Goal: Information Seeking & Learning: Check status

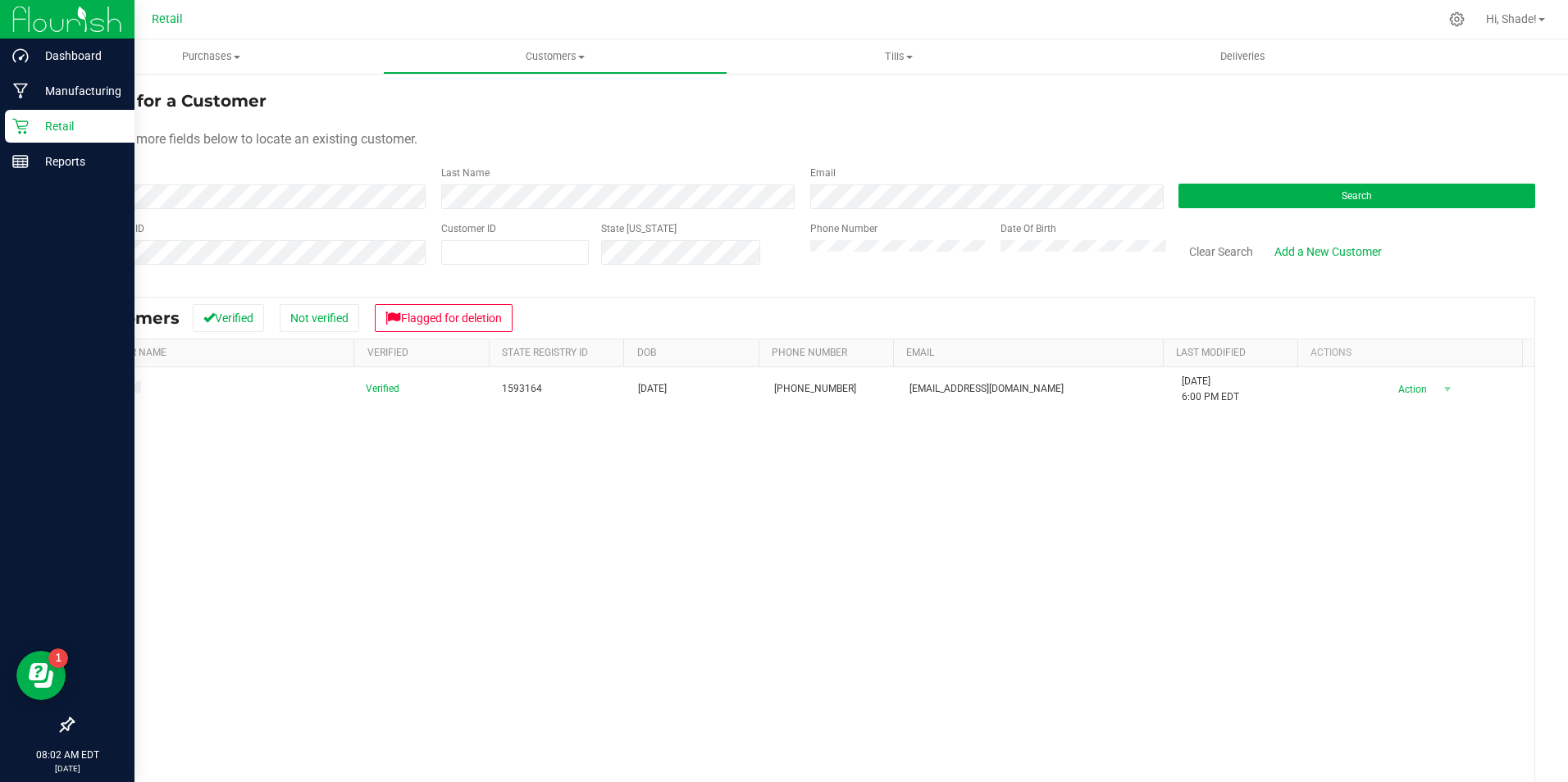
click at [73, 136] on div "Retail" at bounding box center [69, 125] width 130 height 33
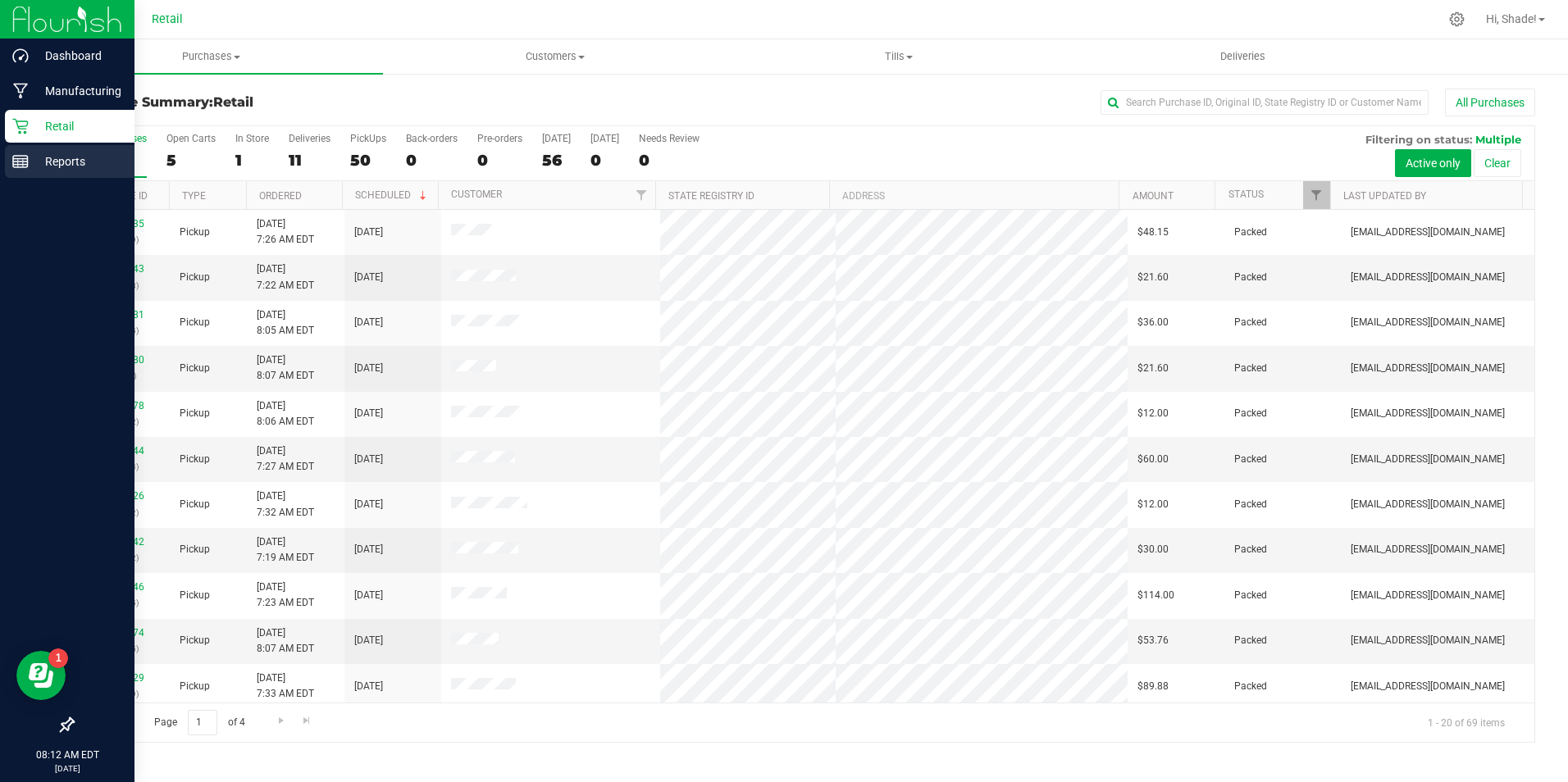
click at [37, 170] on p "Reports" at bounding box center [78, 161] width 99 height 20
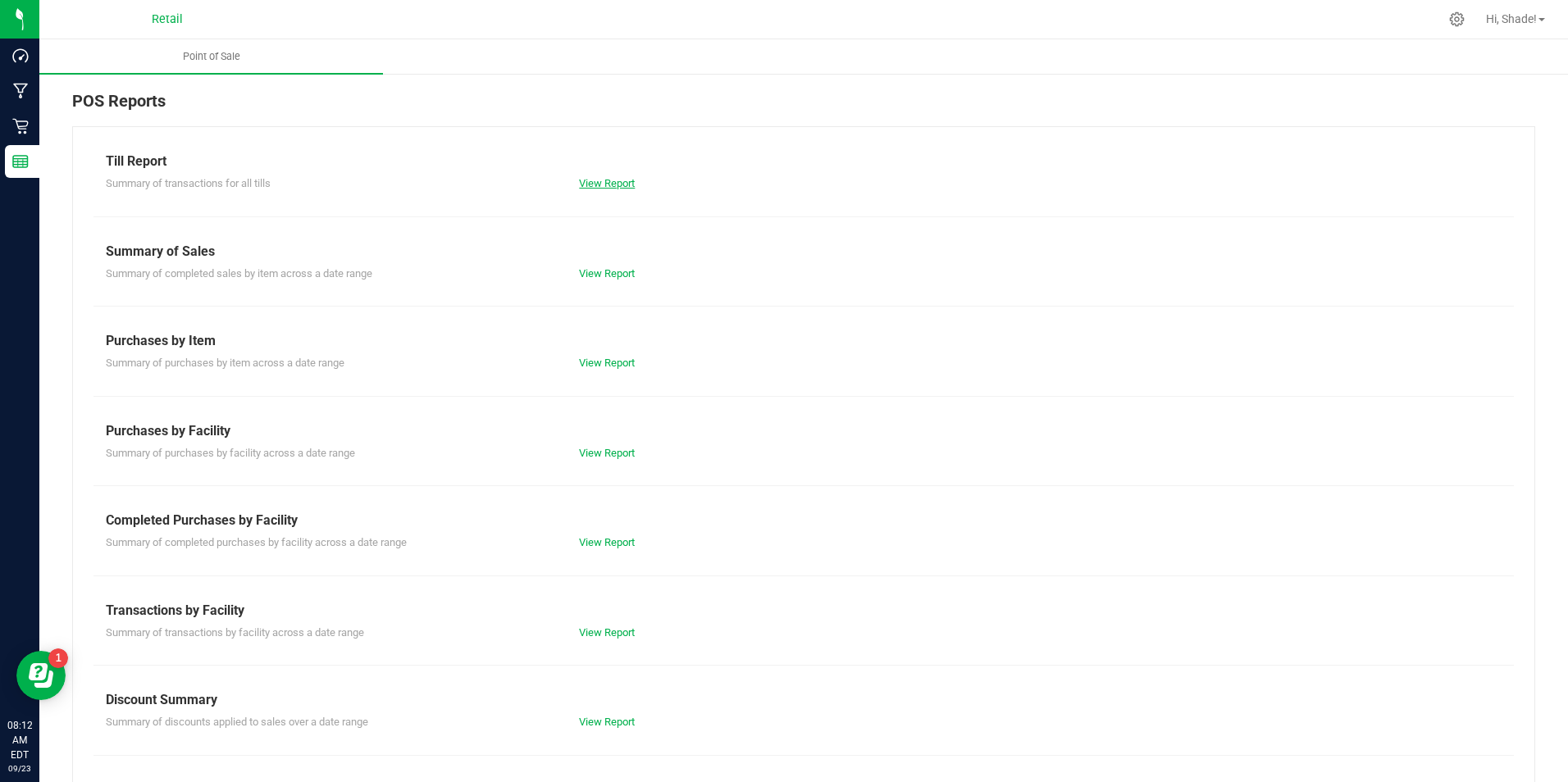
click at [615, 185] on link "View Report" at bounding box center [606, 183] width 56 height 13
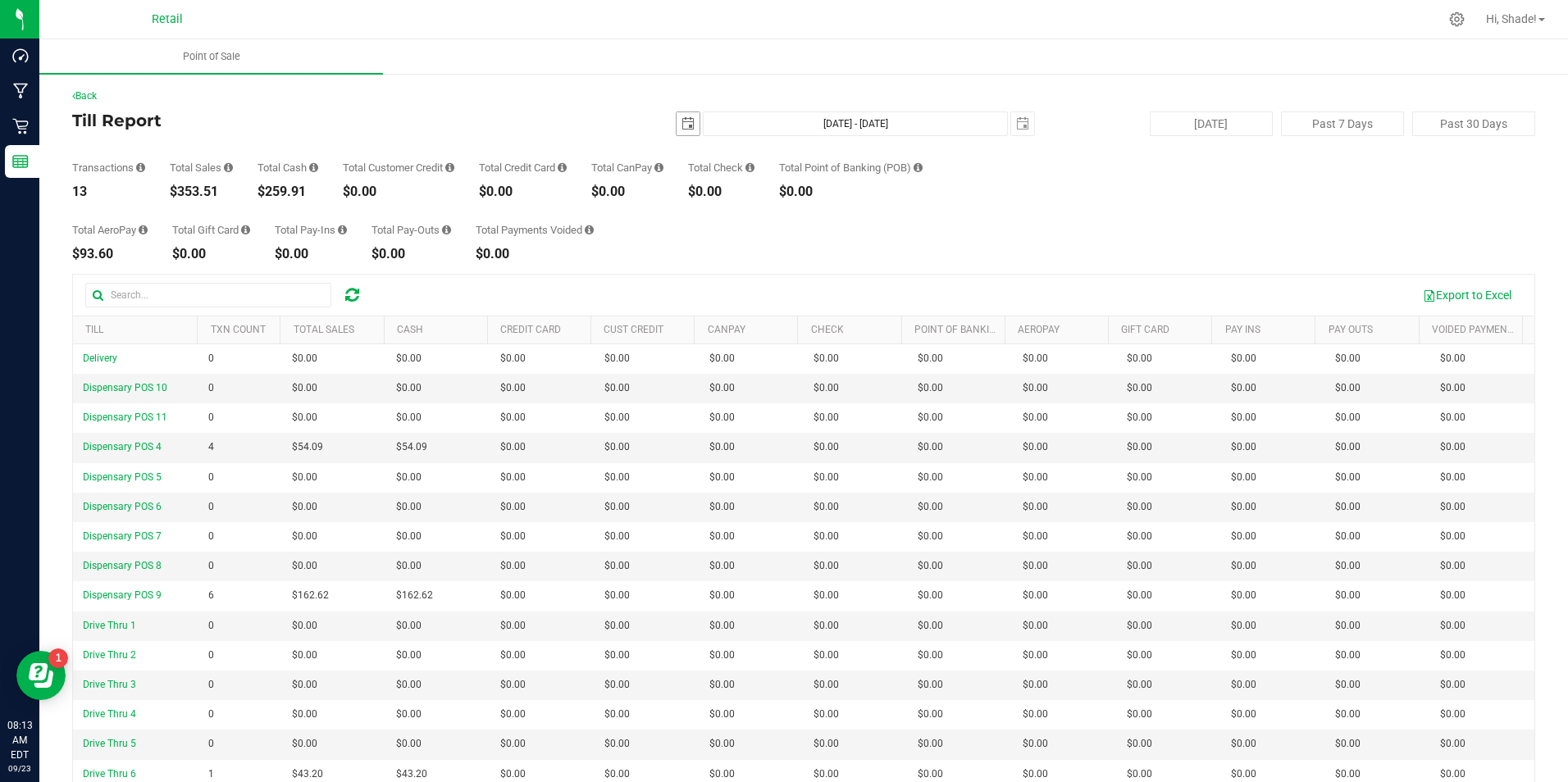
drag, startPoint x: 683, startPoint y: 124, endPoint x: 683, endPoint y: 135, distance: 11.0
click at [683, 123] on span "select" at bounding box center [688, 124] width 13 height 13
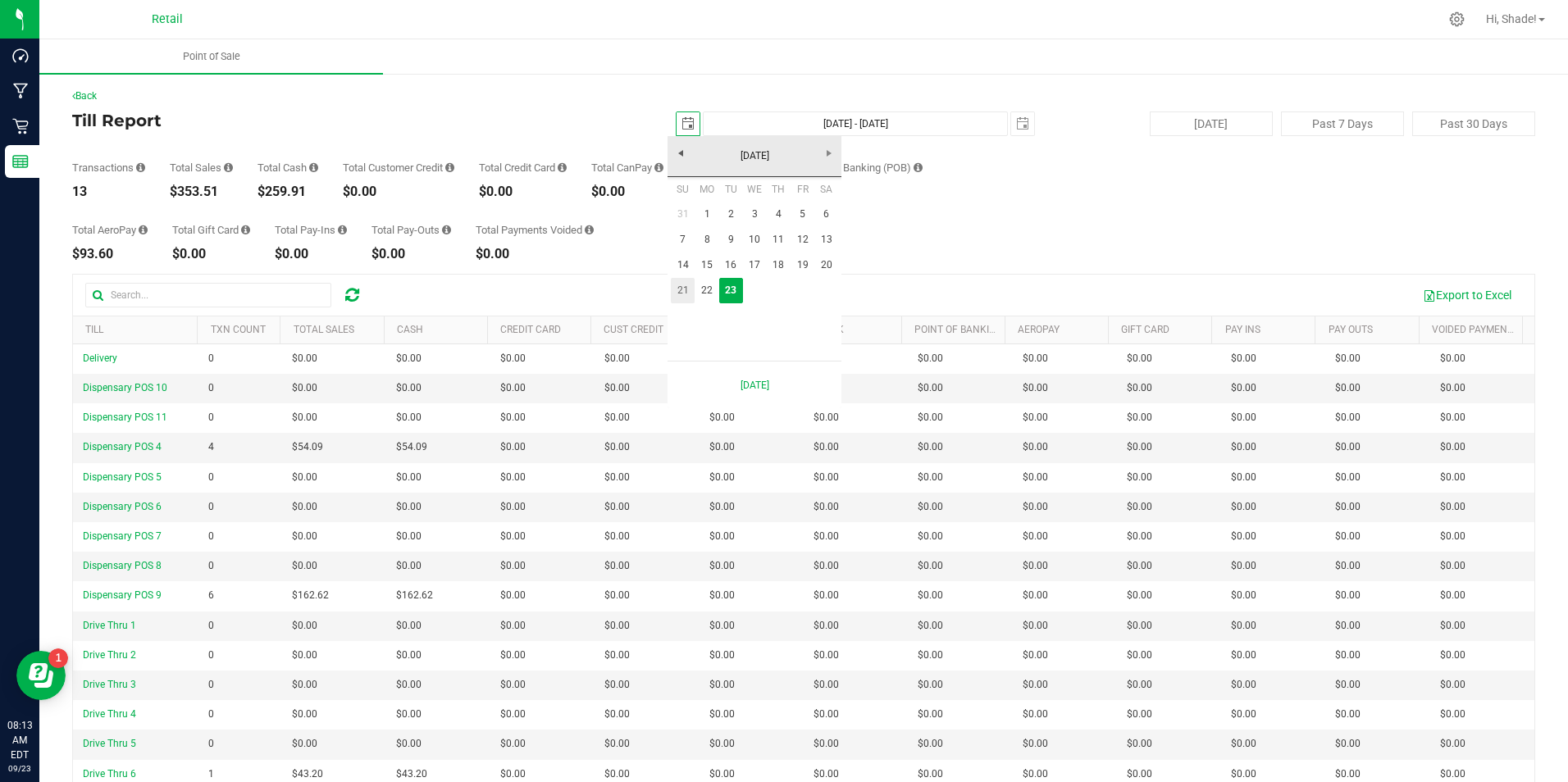
scroll to position [0, 41]
click at [706, 285] on link "22" at bounding box center [706, 290] width 23 height 25
type input "[DATE]"
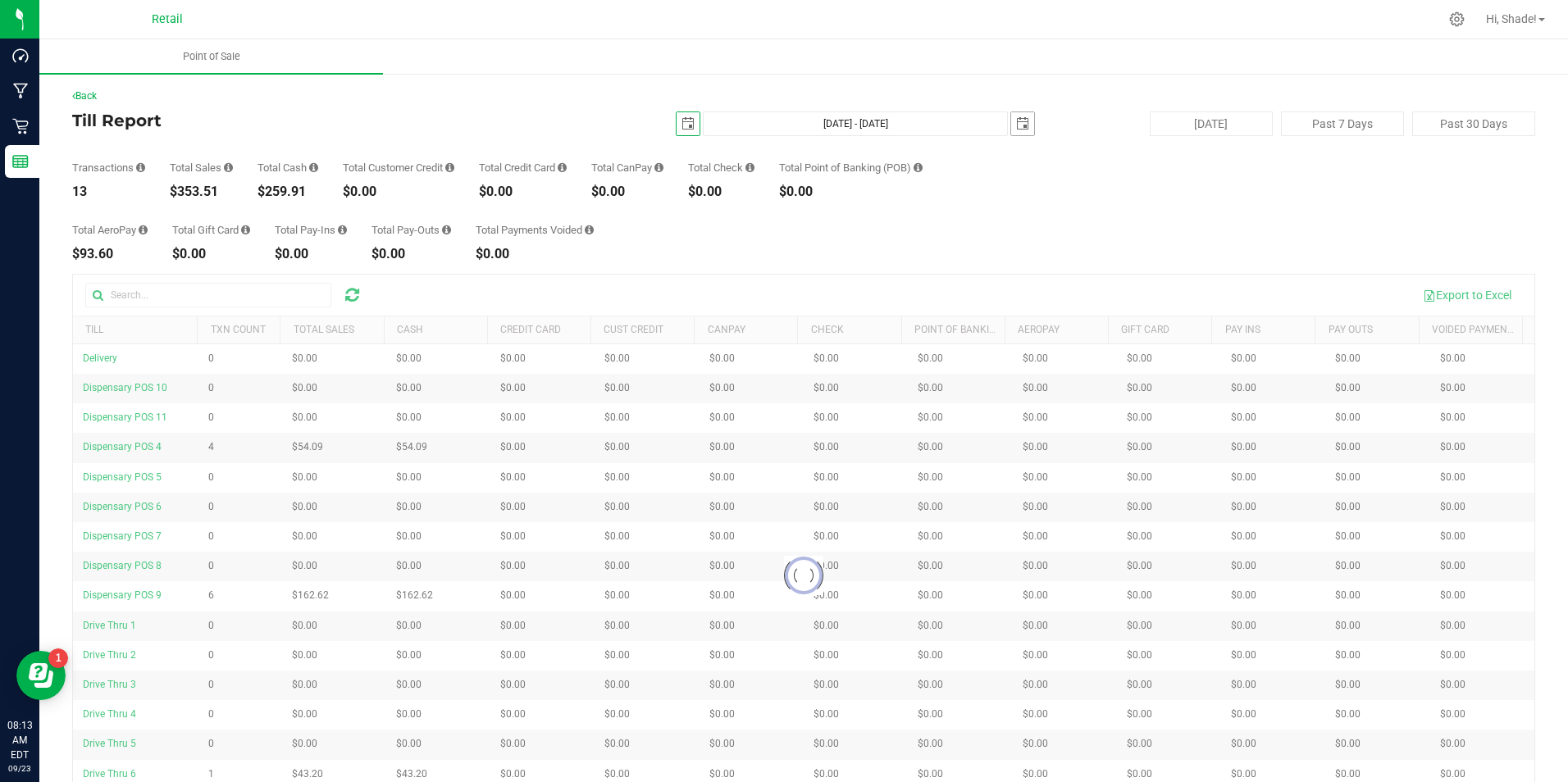
click at [1016, 117] on span "select" at bounding box center [1023, 124] width 13 height 13
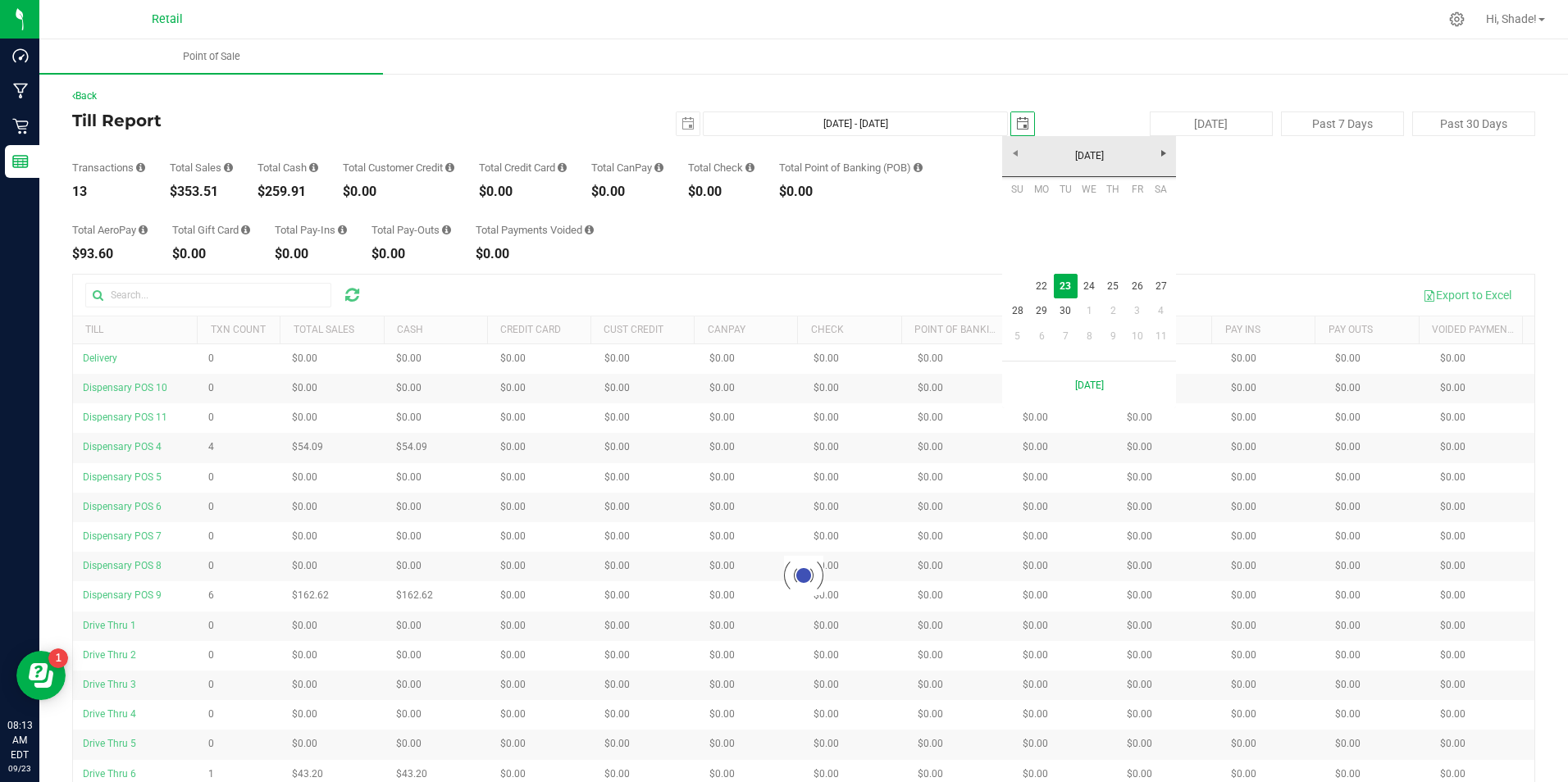
scroll to position [0, 41]
click at [1037, 289] on link "22" at bounding box center [1041, 286] width 23 height 25
type input "[DATE] - [DATE]"
type input "[DATE]"
